Goal: Find specific page/section: Find specific page/section

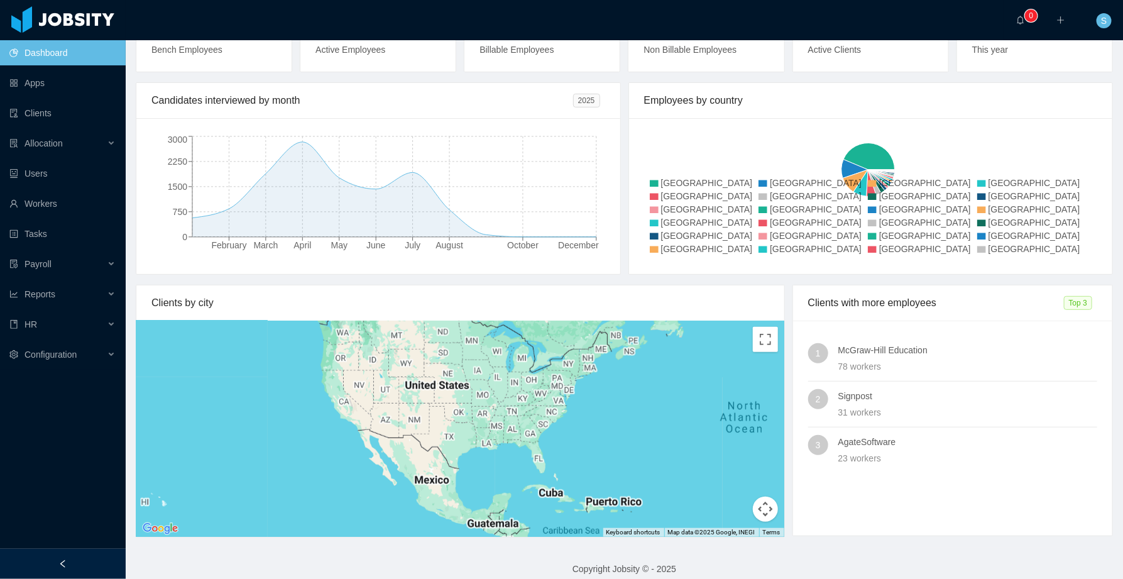
scroll to position [124, 0]
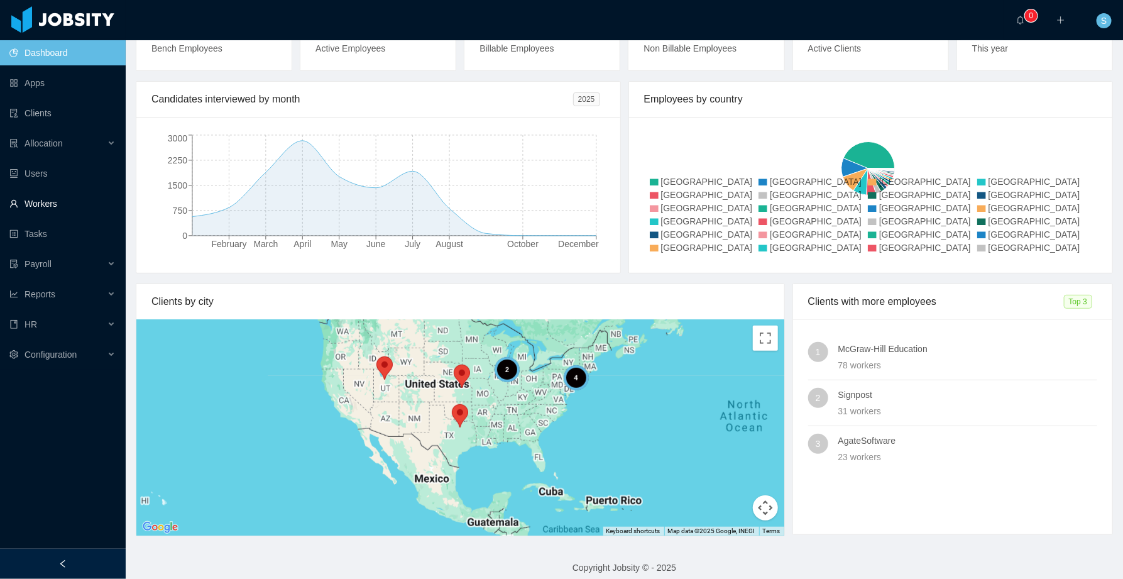
click at [63, 202] on link "Workers" at bounding box center [62, 203] width 106 height 25
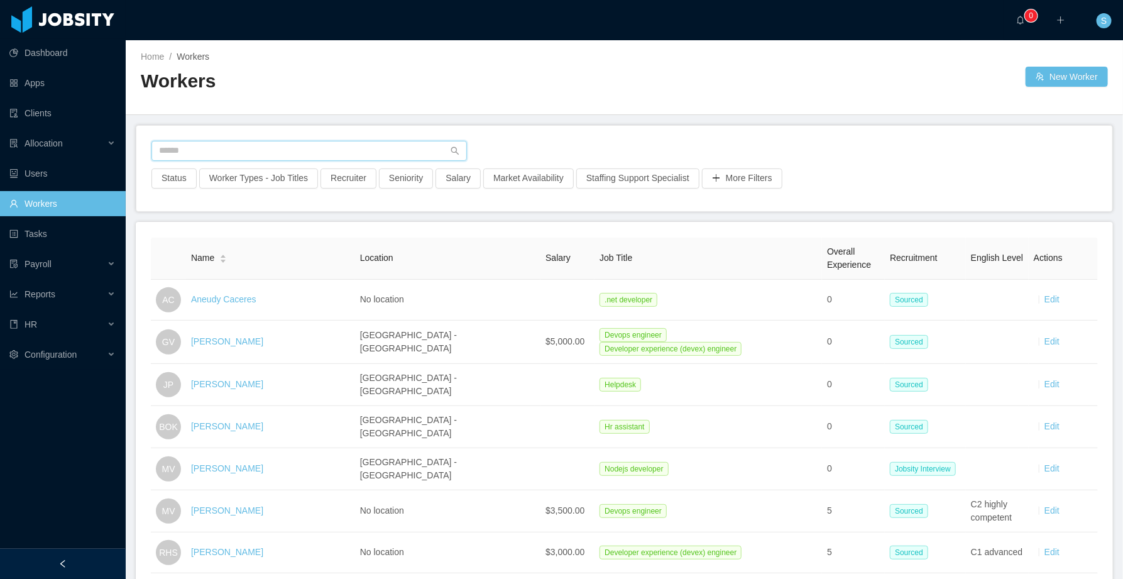
click at [251, 153] on input "text" at bounding box center [308, 151] width 315 height 20
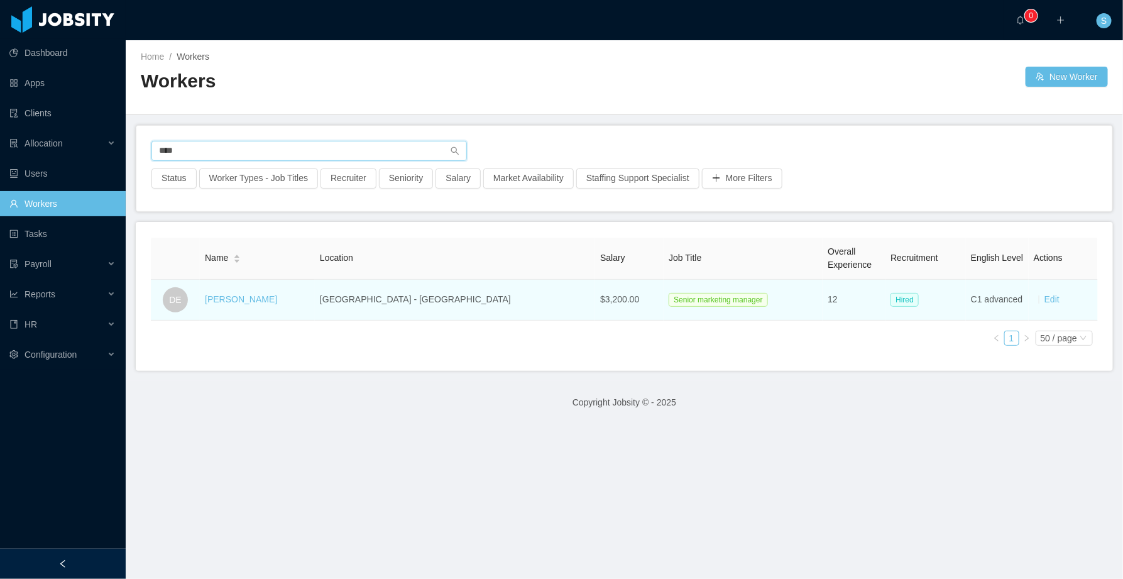
type input "****"
click at [237, 293] on div "[PERSON_NAME]" at bounding box center [241, 299] width 72 height 13
click at [241, 302] on link "[PERSON_NAME]" at bounding box center [241, 299] width 72 height 10
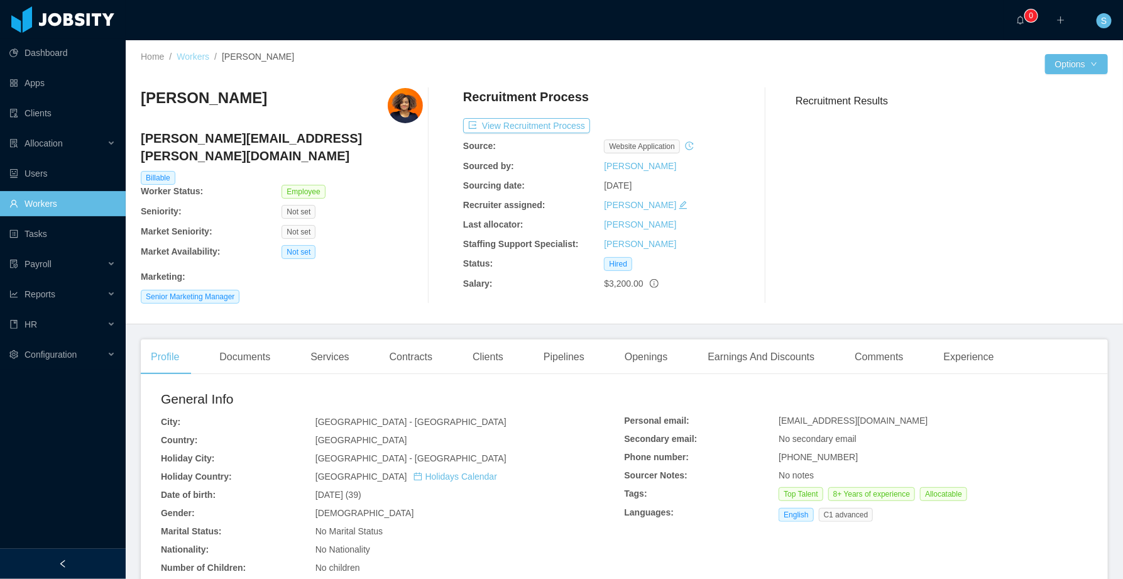
click at [205, 52] on link "Workers" at bounding box center [193, 57] width 33 height 10
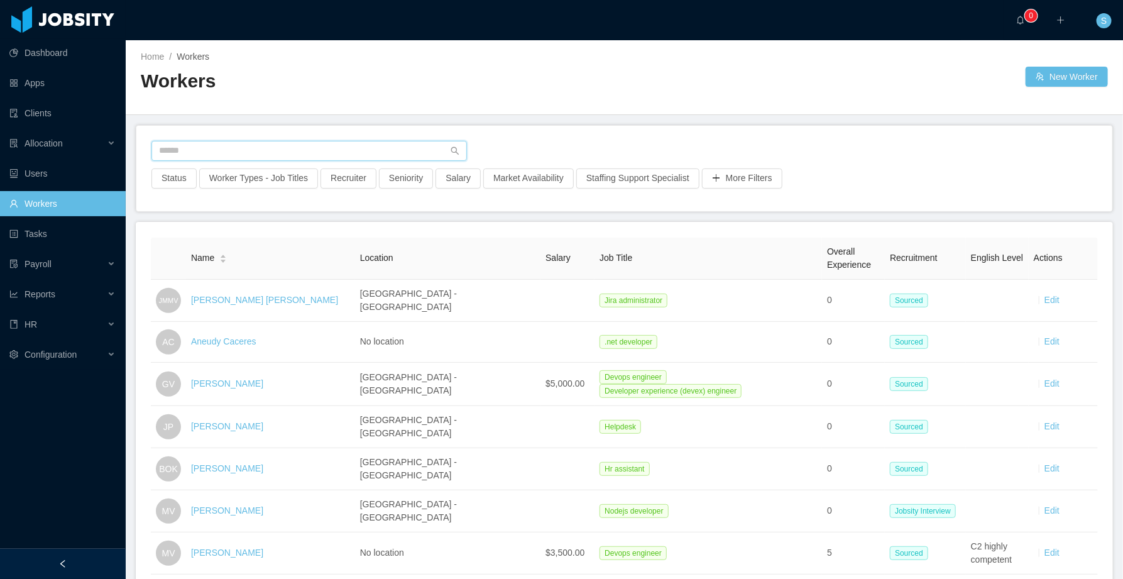
click at [237, 150] on input "text" at bounding box center [308, 151] width 315 height 20
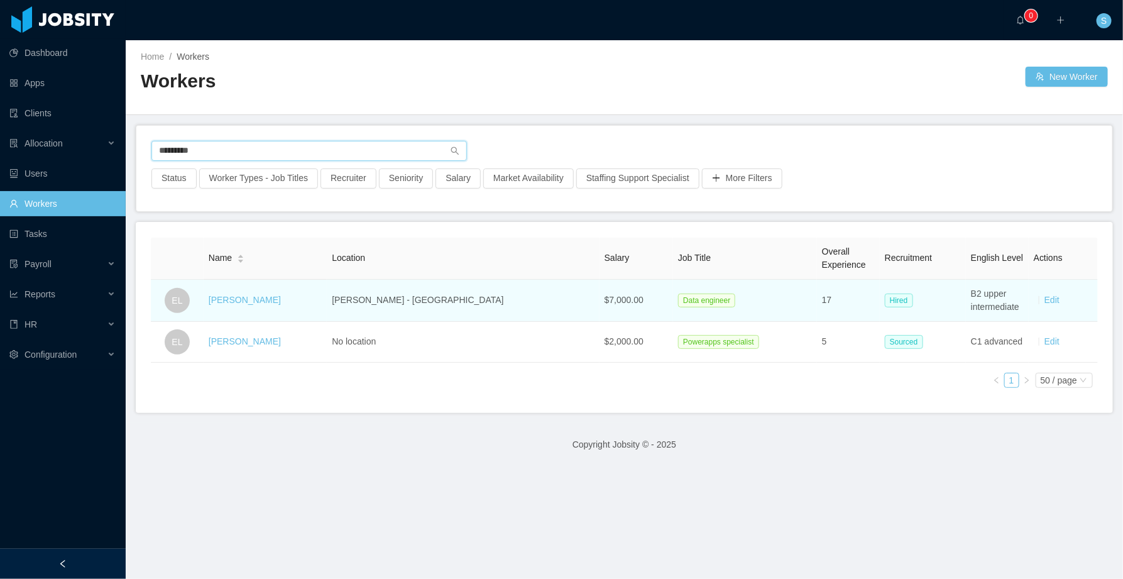
type input "*********"
click at [251, 307] on td "[PERSON_NAME]" at bounding box center [265, 301] width 123 height 42
click at [244, 300] on link "[PERSON_NAME]" at bounding box center [245, 300] width 72 height 10
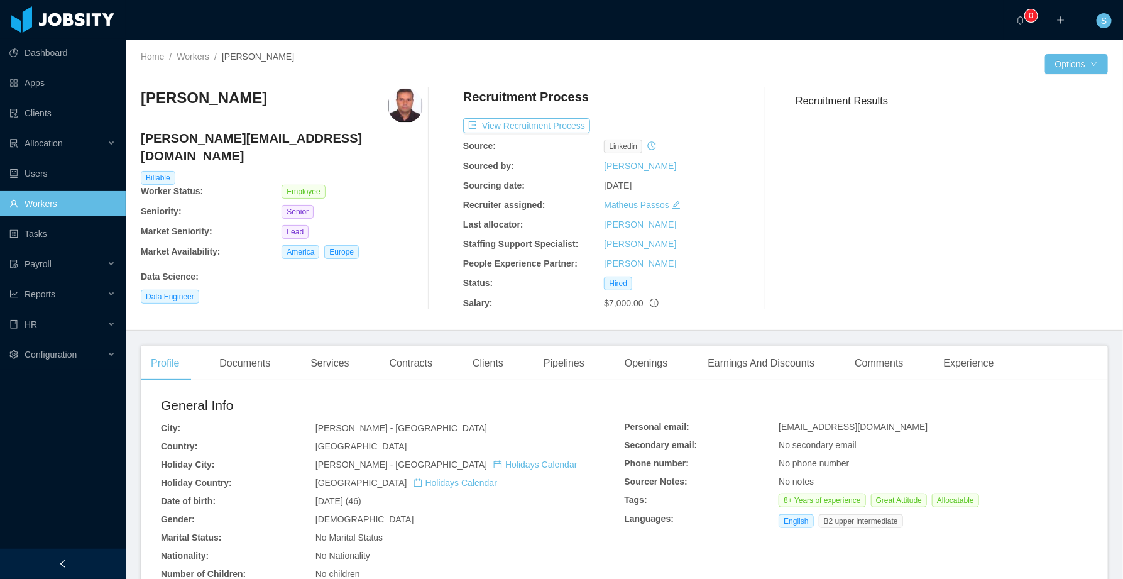
click at [402, 104] on img at bounding box center [405, 105] width 35 height 35
click at [404, 106] on img at bounding box center [405, 105] width 35 height 35
click at [396, 98] on img at bounding box center [405, 105] width 35 height 35
click at [396, 97] on img at bounding box center [405, 105] width 35 height 35
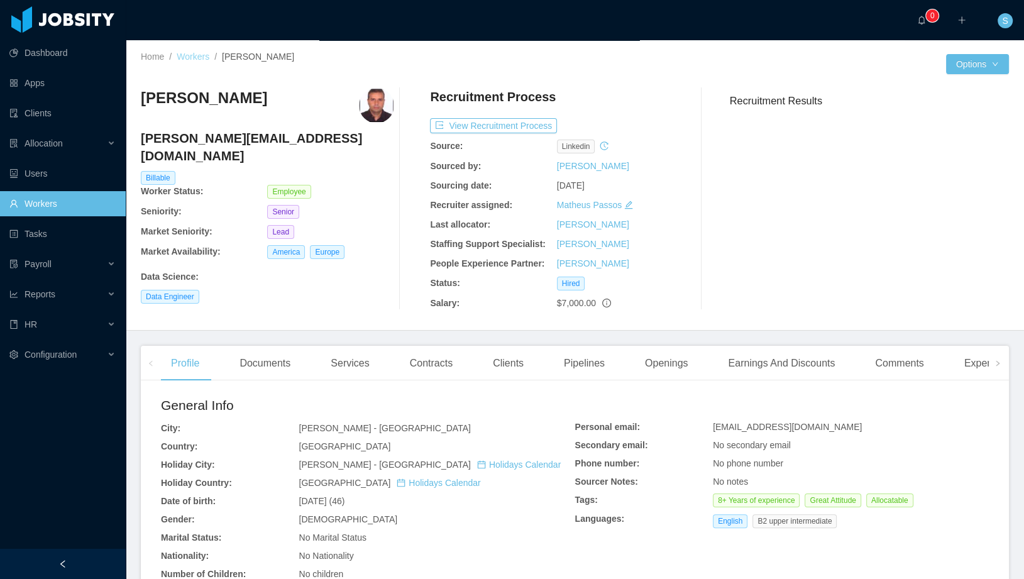
click at [189, 52] on link "Workers" at bounding box center [193, 57] width 33 height 10
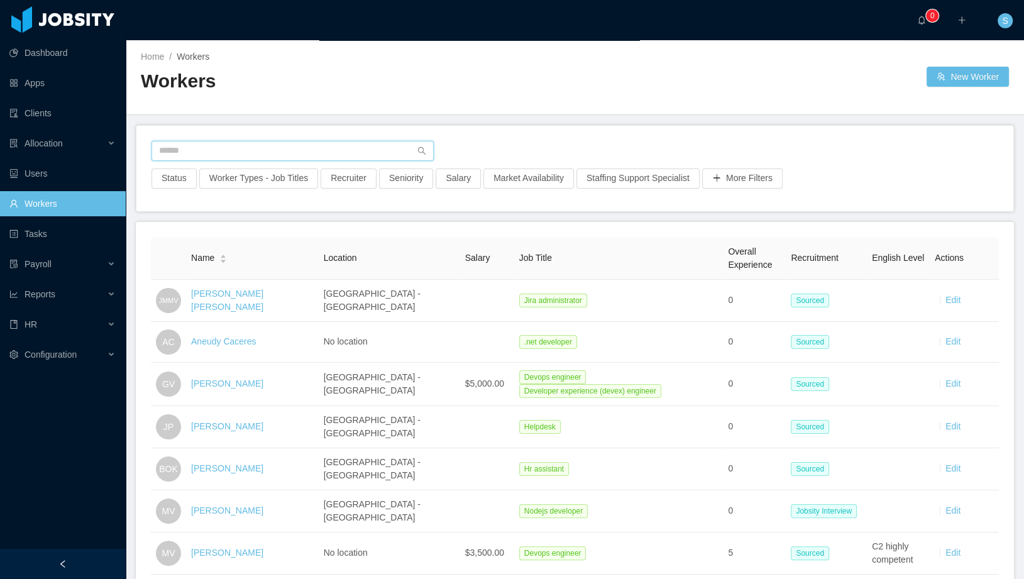
click at [246, 153] on input "text" at bounding box center [292, 151] width 282 height 20
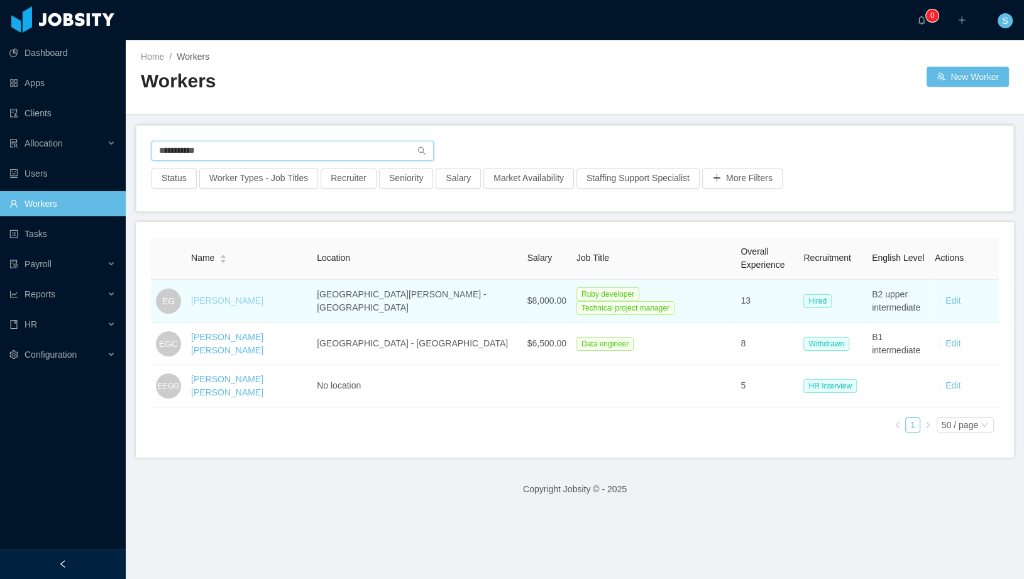
type input "**********"
click at [241, 302] on link "[PERSON_NAME]" at bounding box center [227, 300] width 72 height 10
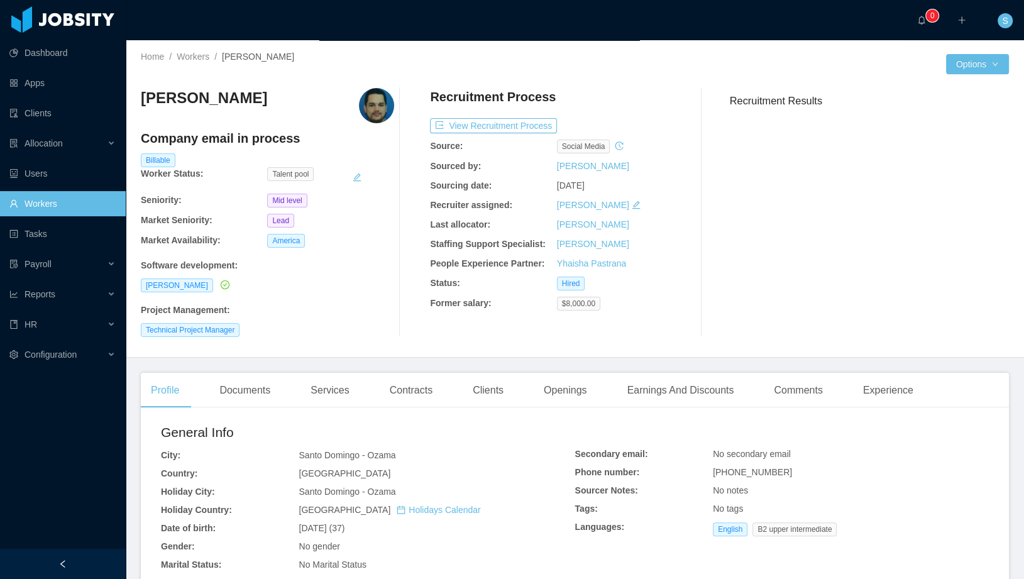
click at [375, 102] on img at bounding box center [376, 105] width 35 height 35
